Goal: Information Seeking & Learning: Check status

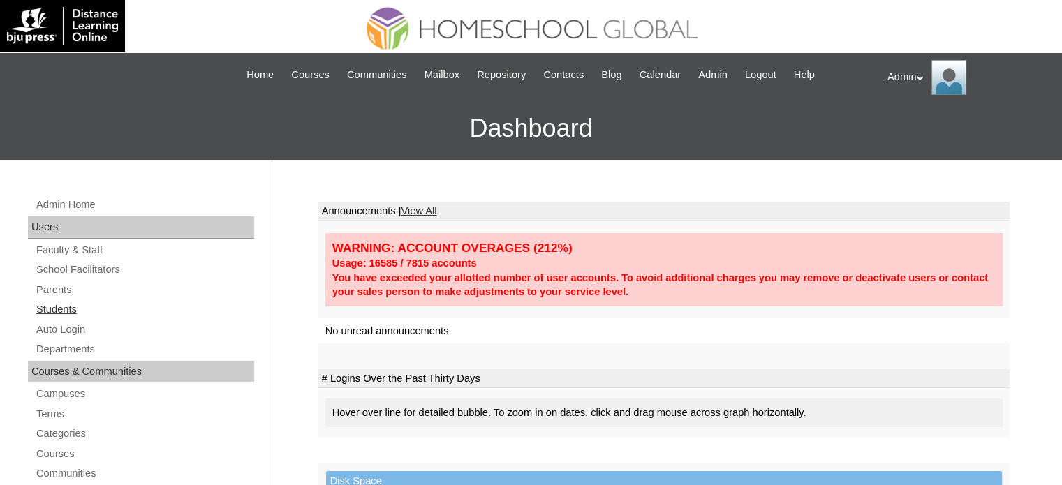
click at [61, 309] on link "Students" at bounding box center [144, 309] width 219 height 17
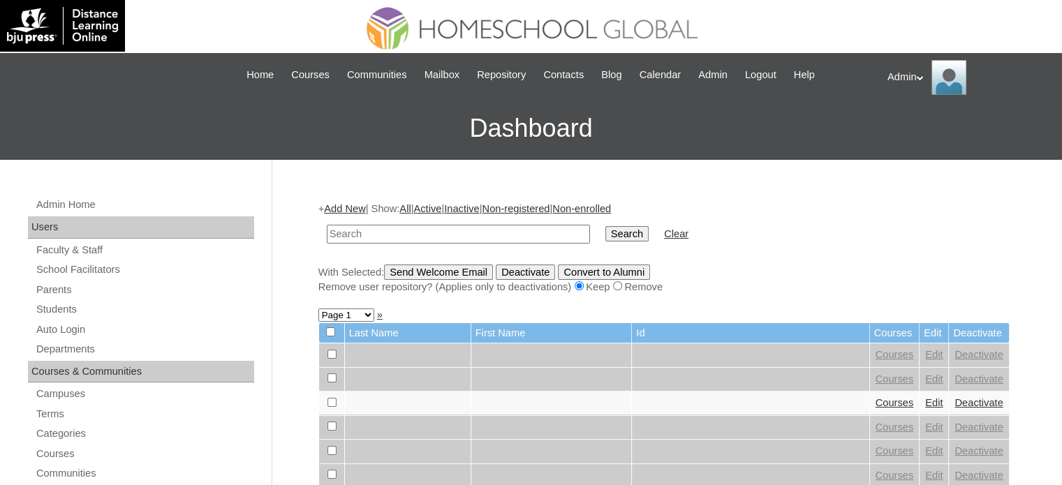
click at [61, 309] on link "Students" at bounding box center [144, 309] width 219 height 17
type input "Antipatia"
click at [605, 232] on input "Search" at bounding box center [626, 233] width 43 height 15
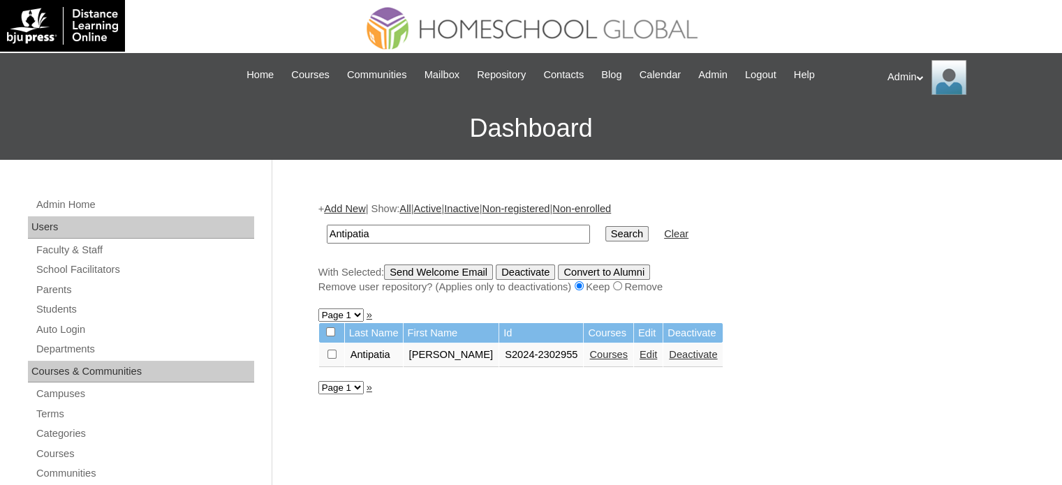
click at [589, 354] on link "Courses" at bounding box center [608, 354] width 38 height 11
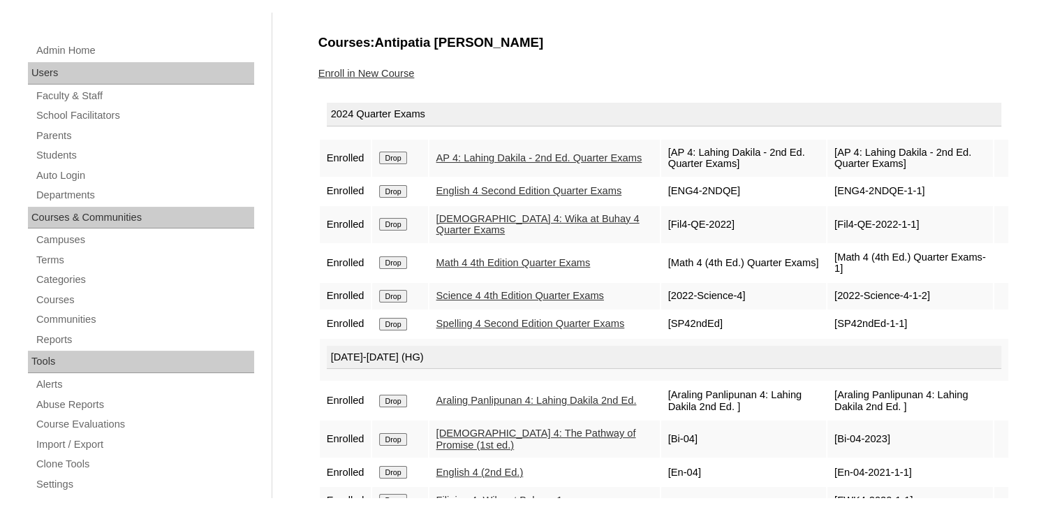
scroll to position [168, 0]
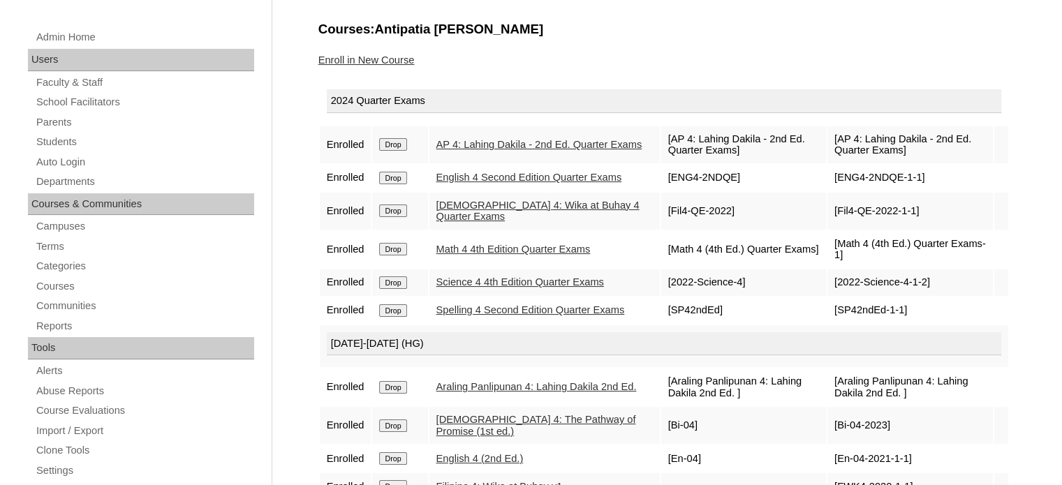
click at [461, 147] on link "AP 4: Lahing Dakila - 2nd Ed. Quarter Exams" at bounding box center [539, 144] width 206 height 11
click at [458, 174] on link "English 4 Second Edition Quarter Exams" at bounding box center [529, 177] width 186 height 11
click at [461, 215] on link "[DEMOGRAPHIC_DATA] 4: Wika at Buhay 4 Quarter Exams" at bounding box center [537, 211] width 203 height 23
click at [466, 254] on link "Math 4 4th Edition Quarter Exams" at bounding box center [513, 249] width 154 height 11
click at [459, 284] on link "Science 4 4th Edition Quarter Exams" at bounding box center [520, 281] width 168 height 11
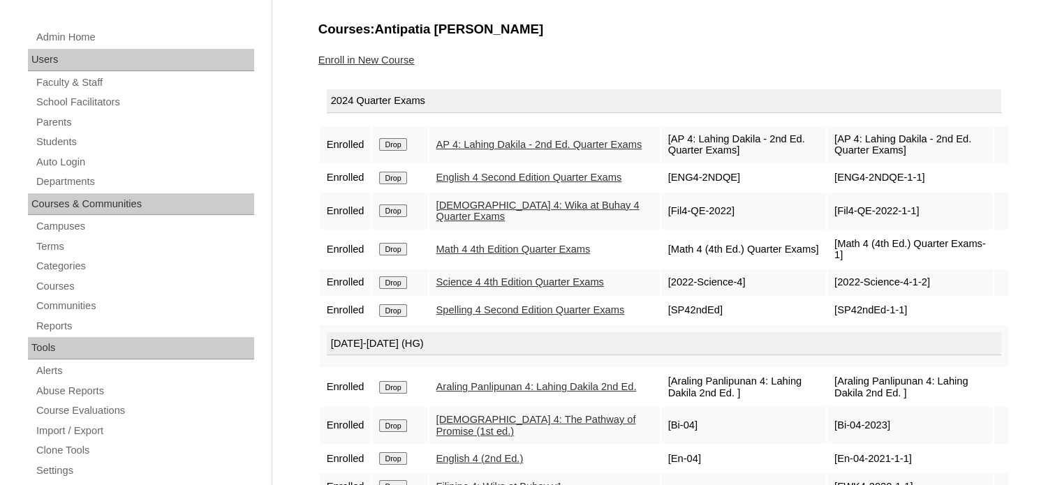
click at [461, 316] on link "Spelling 4 Second Edition Quarter Exams" at bounding box center [530, 309] width 188 height 11
click at [516, 139] on link "AP 4: Lahing Dakila - 2nd Ed. Quarter Exams" at bounding box center [539, 144] width 206 height 11
